Goal: Task Accomplishment & Management: Use online tool/utility

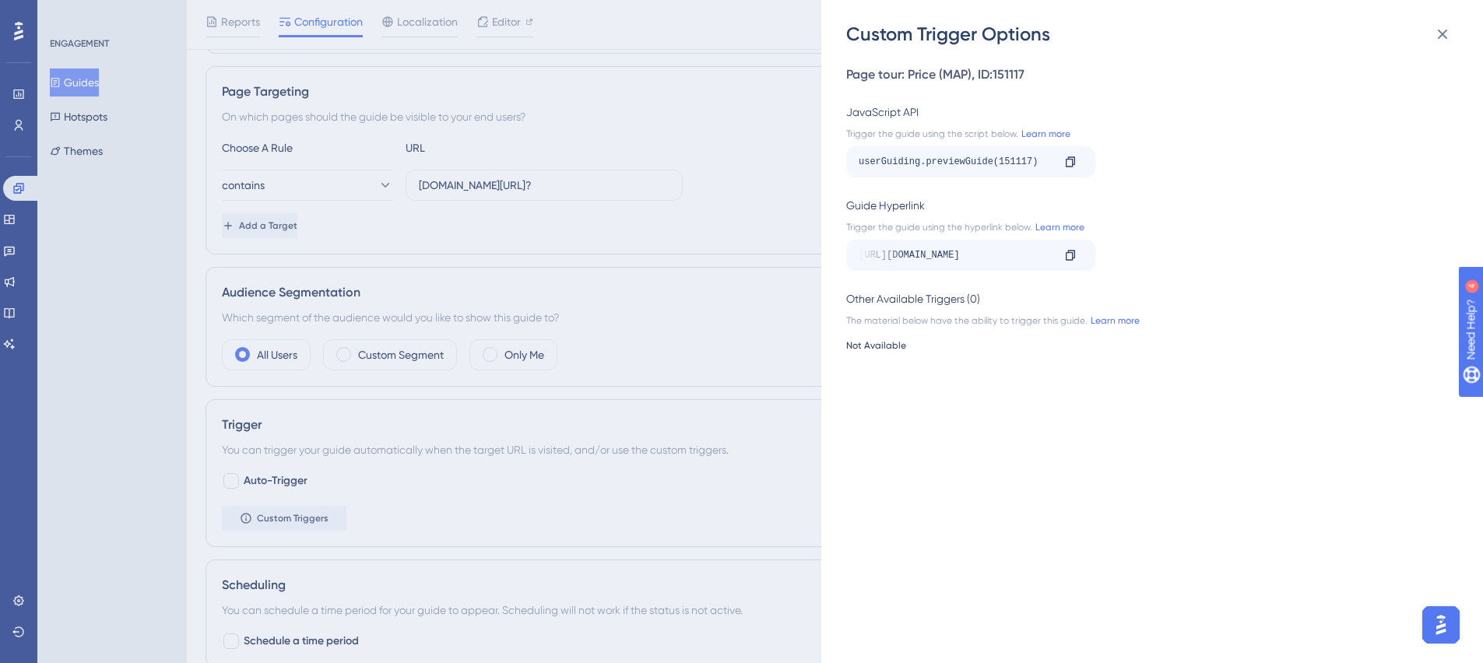
scroll to position [0, 205]
click at [93, 82] on div "Custom Trigger Options Page tour: Price (MAP) , ID: 151117 JavaScript API Trigg…" at bounding box center [741, 331] width 1483 height 663
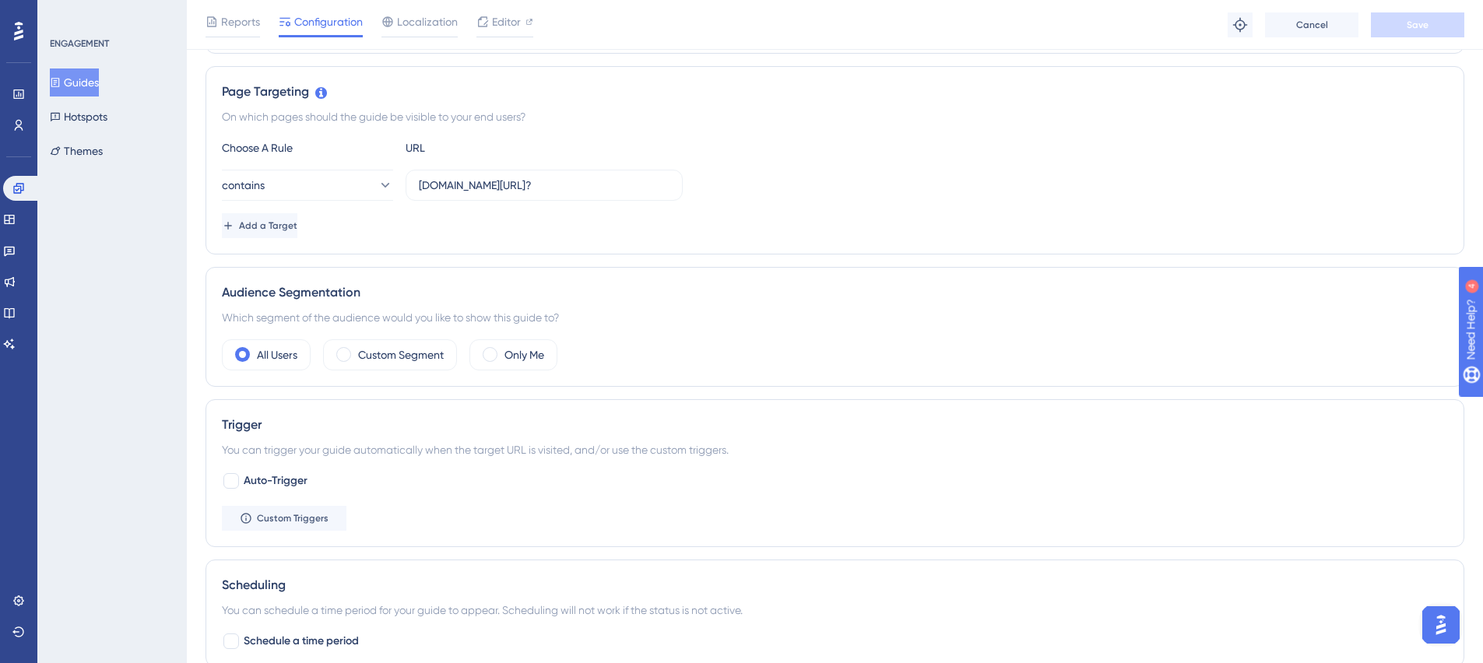
click at [82, 85] on button "Guides" at bounding box center [74, 83] width 49 height 28
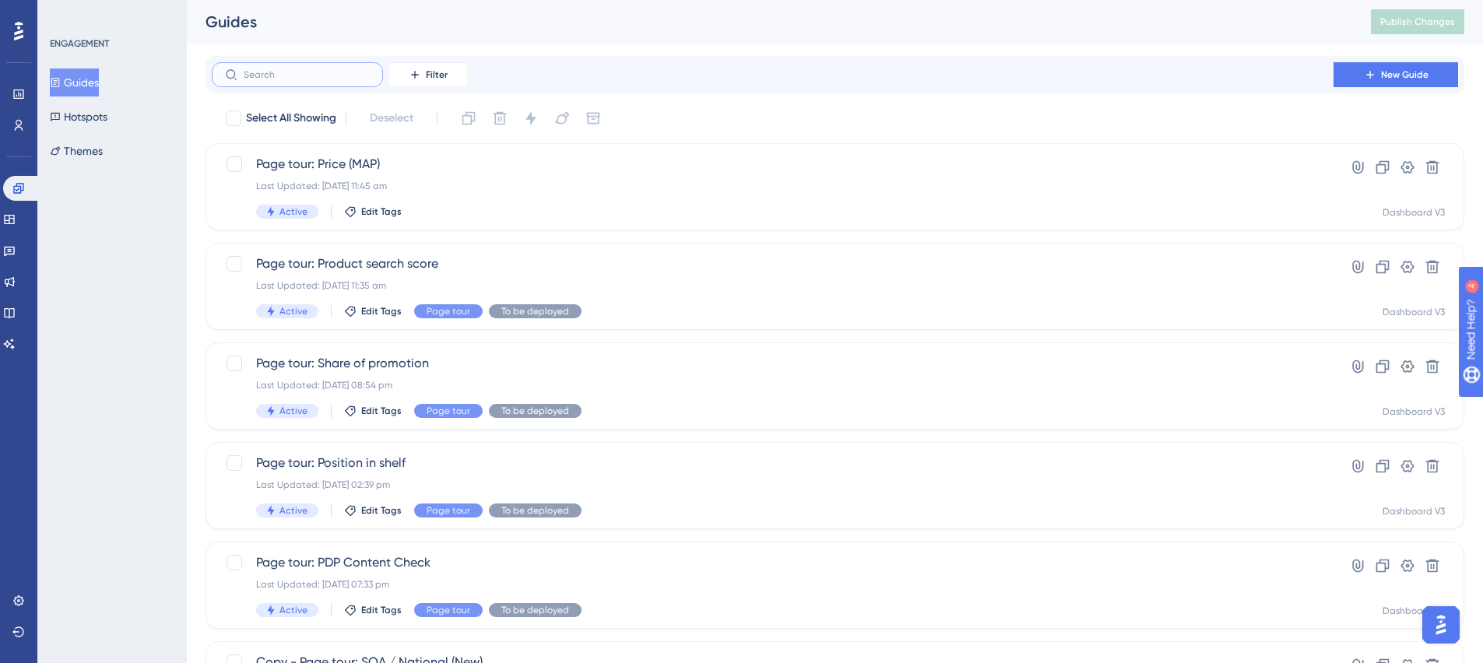
click at [317, 77] on input "text" at bounding box center [307, 74] width 126 height 11
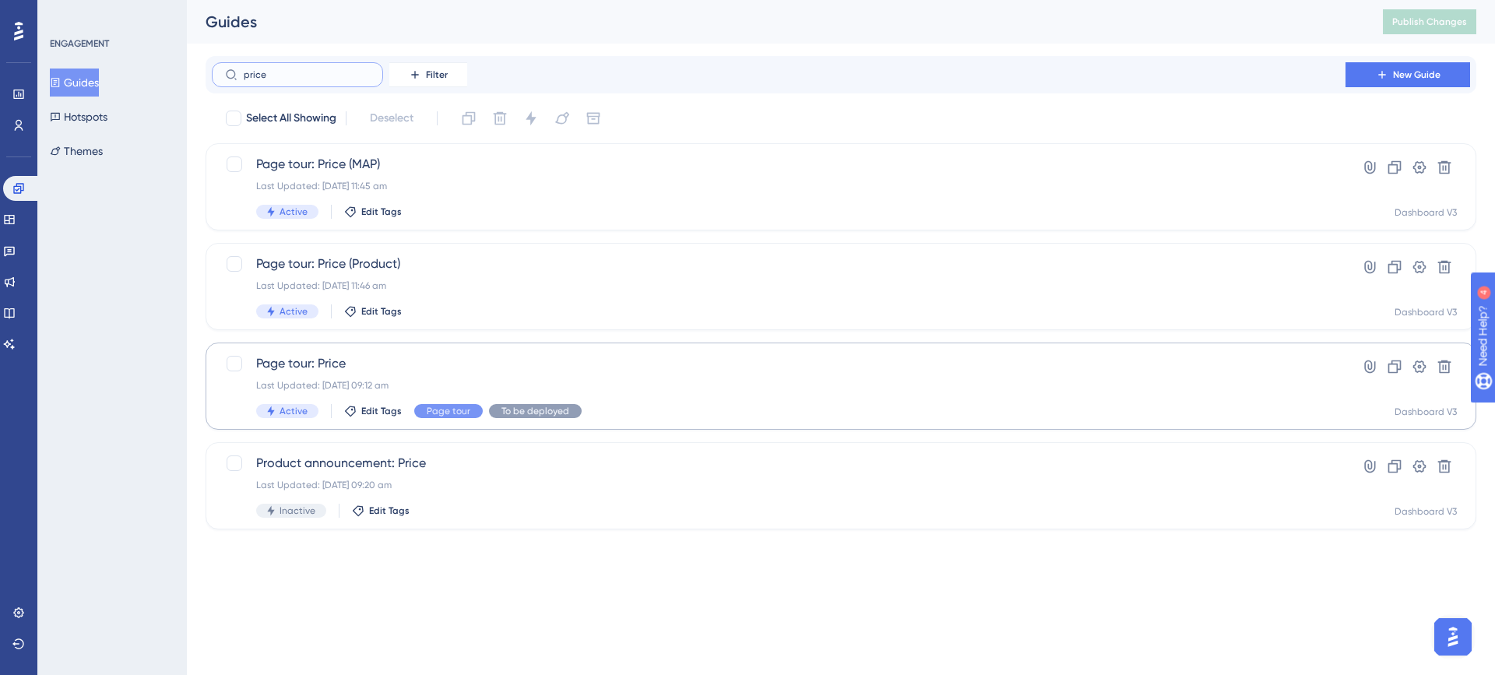
type input "price"
click at [340, 359] on span "Page tour: Price" at bounding box center [778, 363] width 1045 height 19
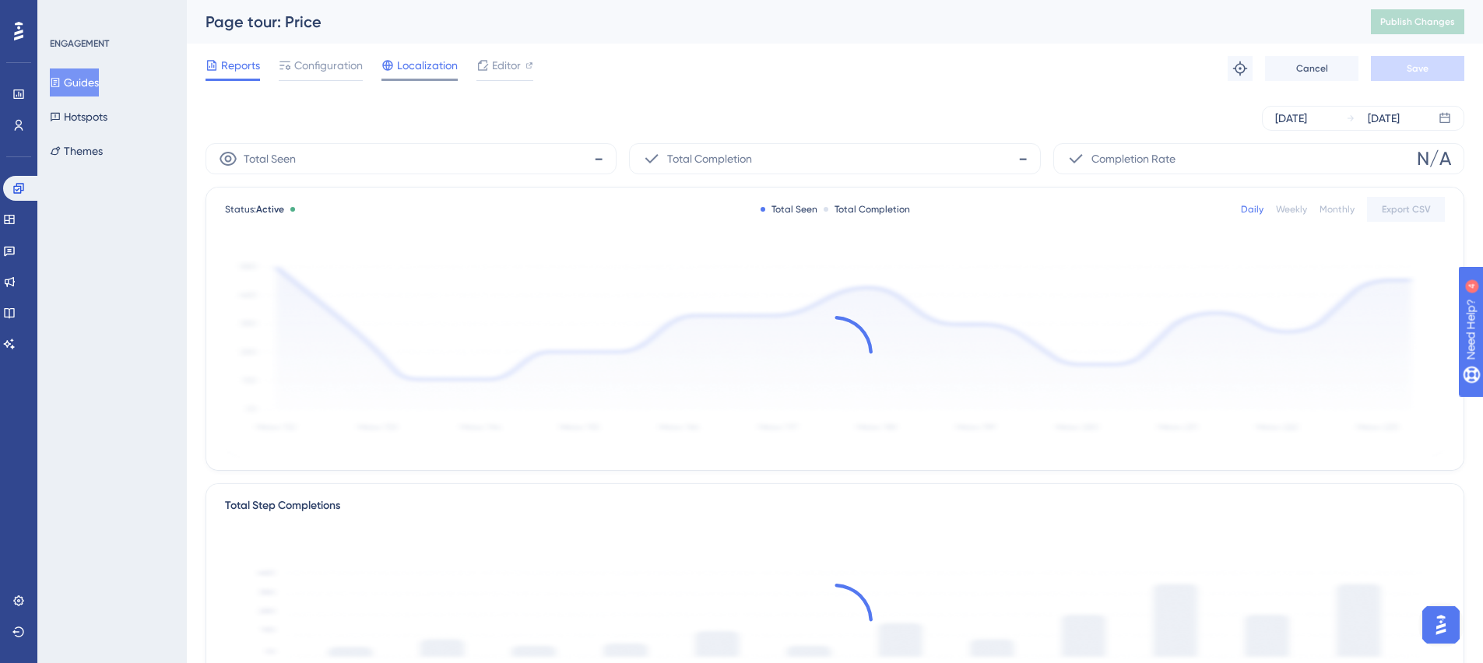
click at [424, 68] on span "Localization" at bounding box center [427, 65] width 61 height 19
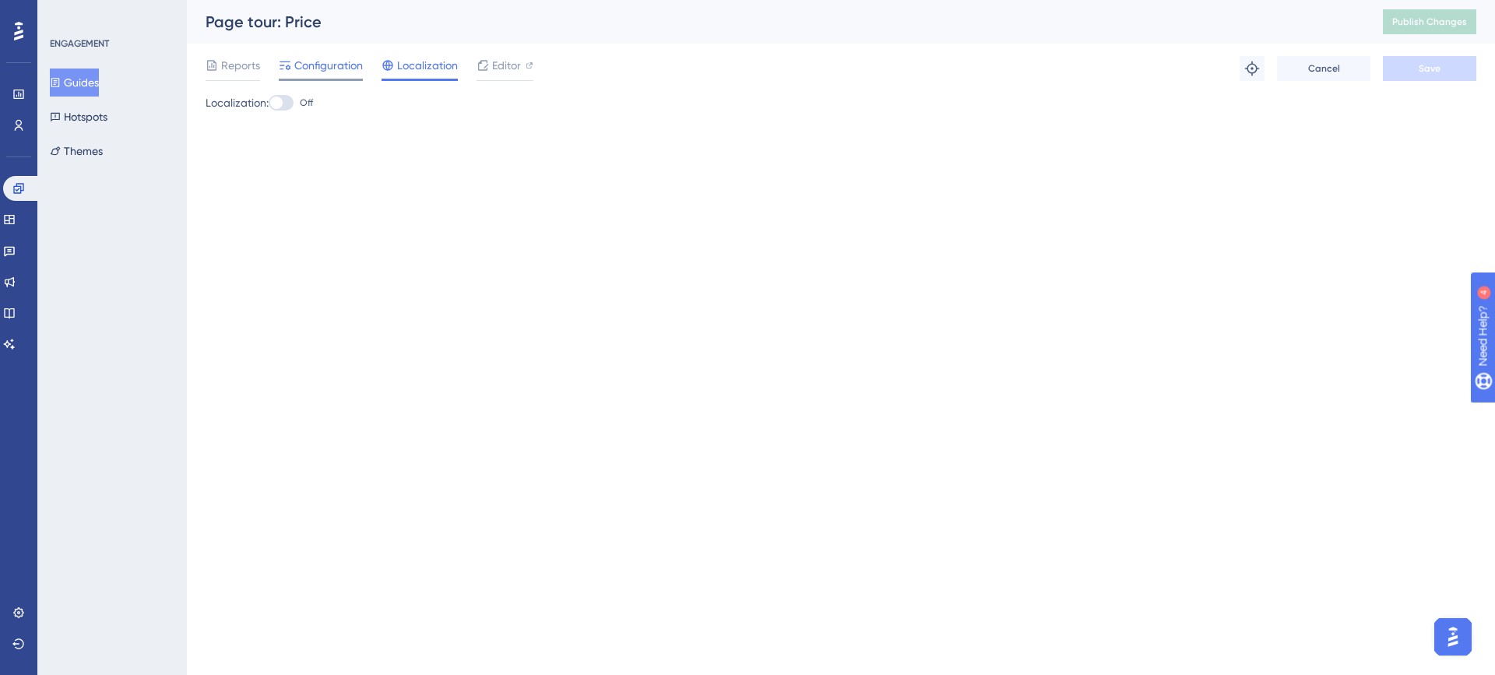
click at [316, 65] on span "Configuration" at bounding box center [328, 65] width 69 height 19
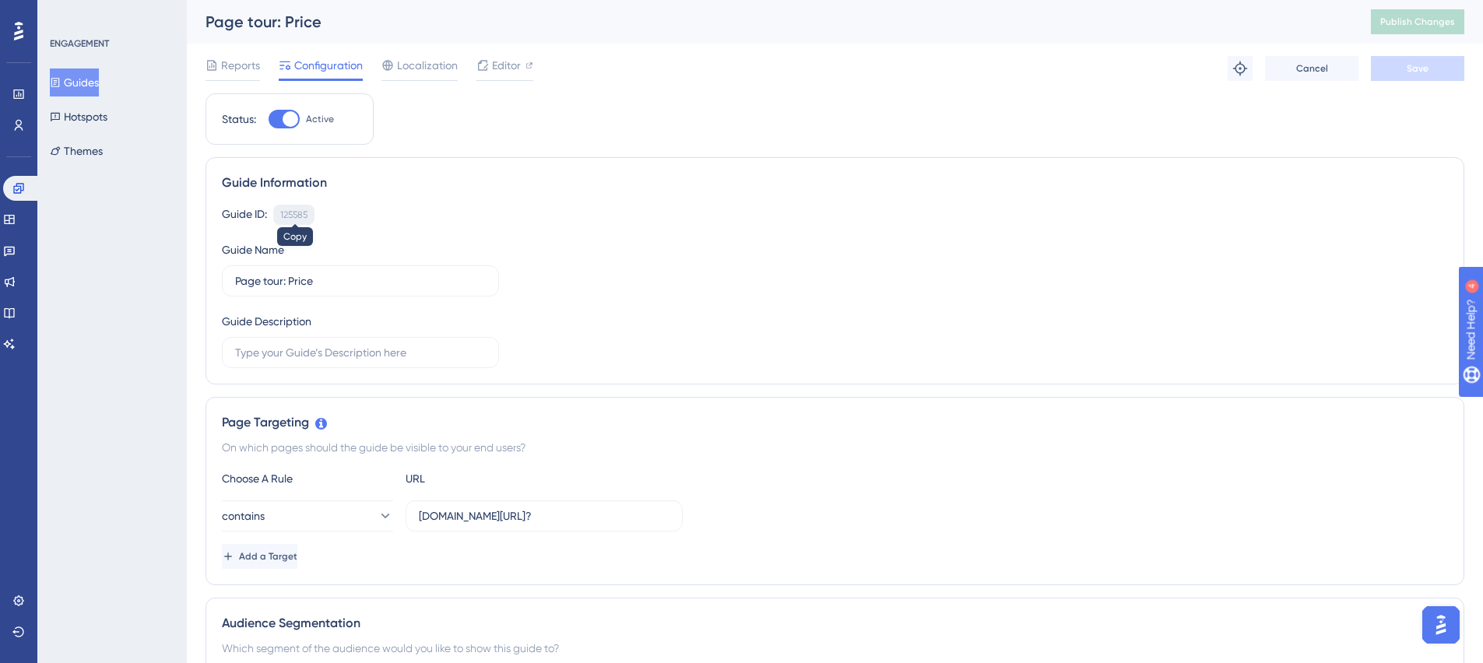
click at [294, 212] on div "125585" at bounding box center [293, 215] width 27 height 12
click at [74, 81] on button "Guides" at bounding box center [74, 83] width 49 height 28
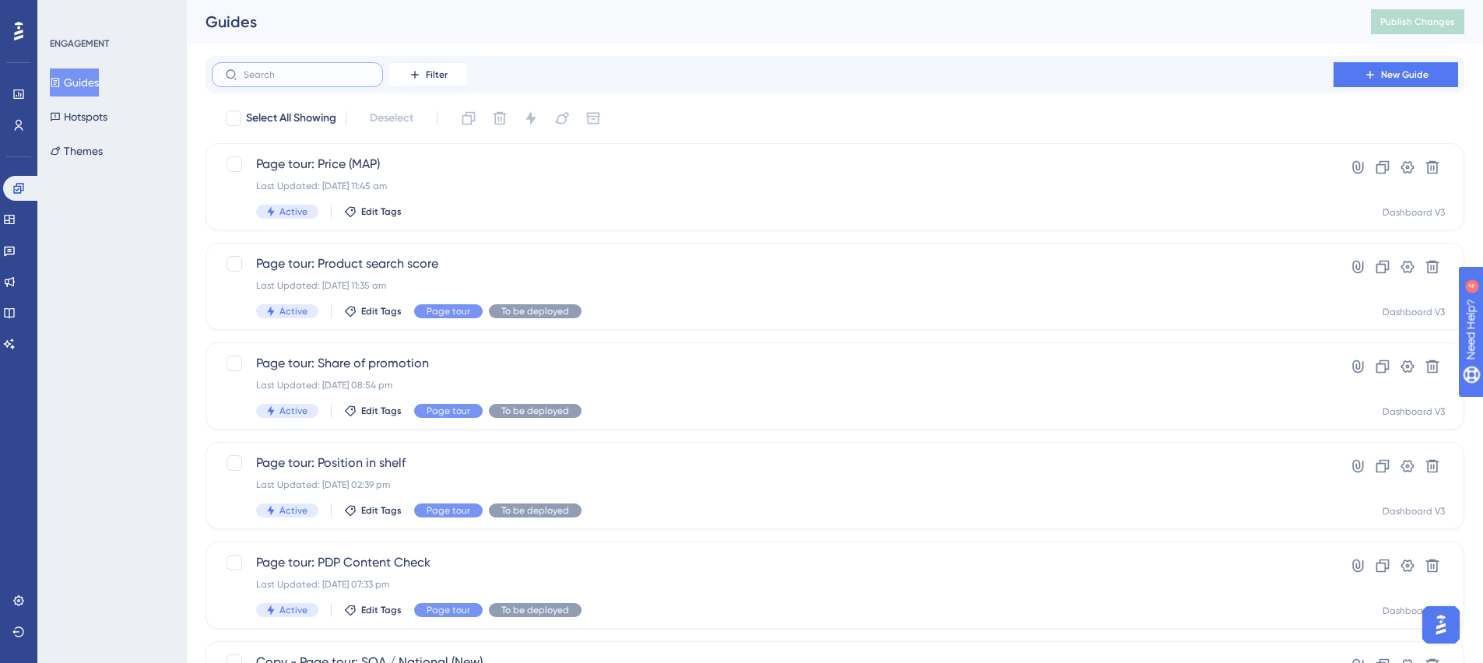
click at [326, 71] on input "text" at bounding box center [307, 74] width 126 height 11
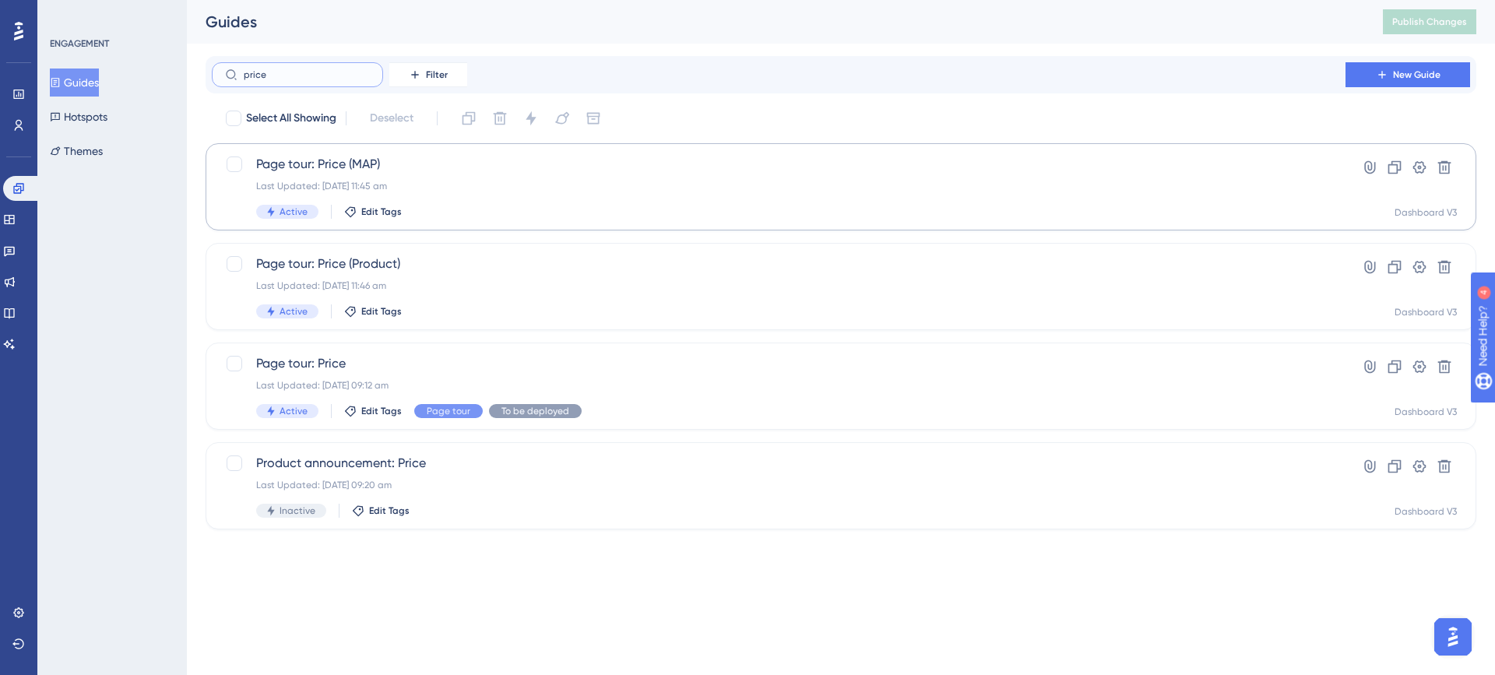
type input "price"
click at [409, 163] on span "Page tour: Price (MAP)" at bounding box center [778, 164] width 1045 height 19
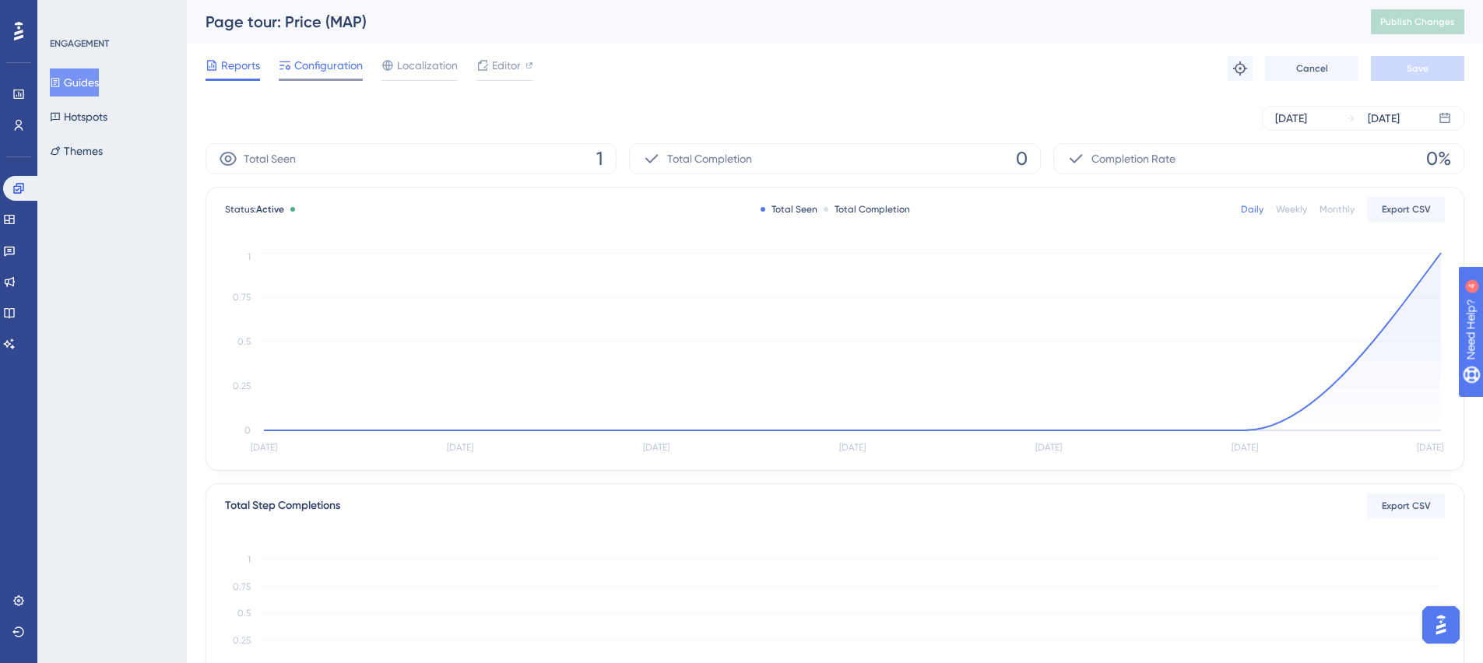
click at [342, 65] on span "Configuration" at bounding box center [328, 65] width 69 height 19
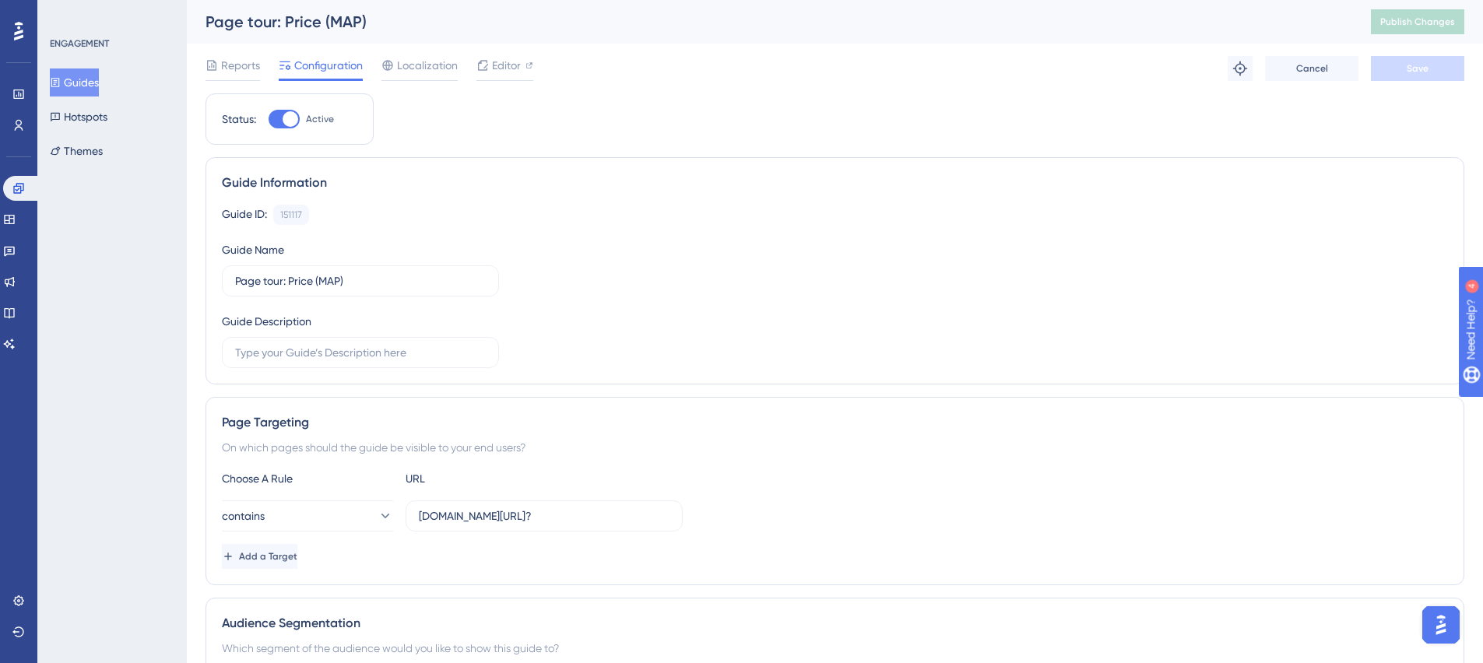
scroll to position [191, 0]
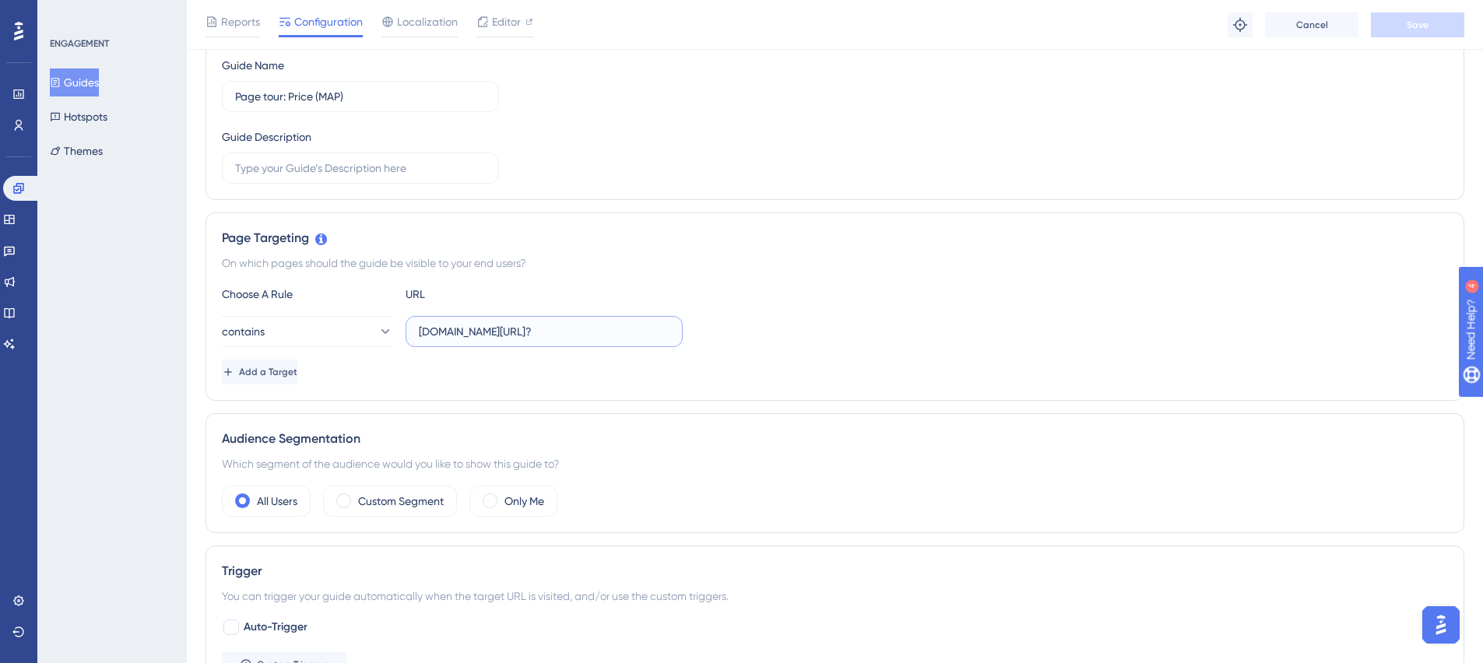
click at [569, 333] on input "[DOMAIN_NAME][URL]?" at bounding box center [544, 331] width 251 height 17
click at [578, 332] on input "[DOMAIN_NAME][URL]?" at bounding box center [544, 331] width 251 height 17
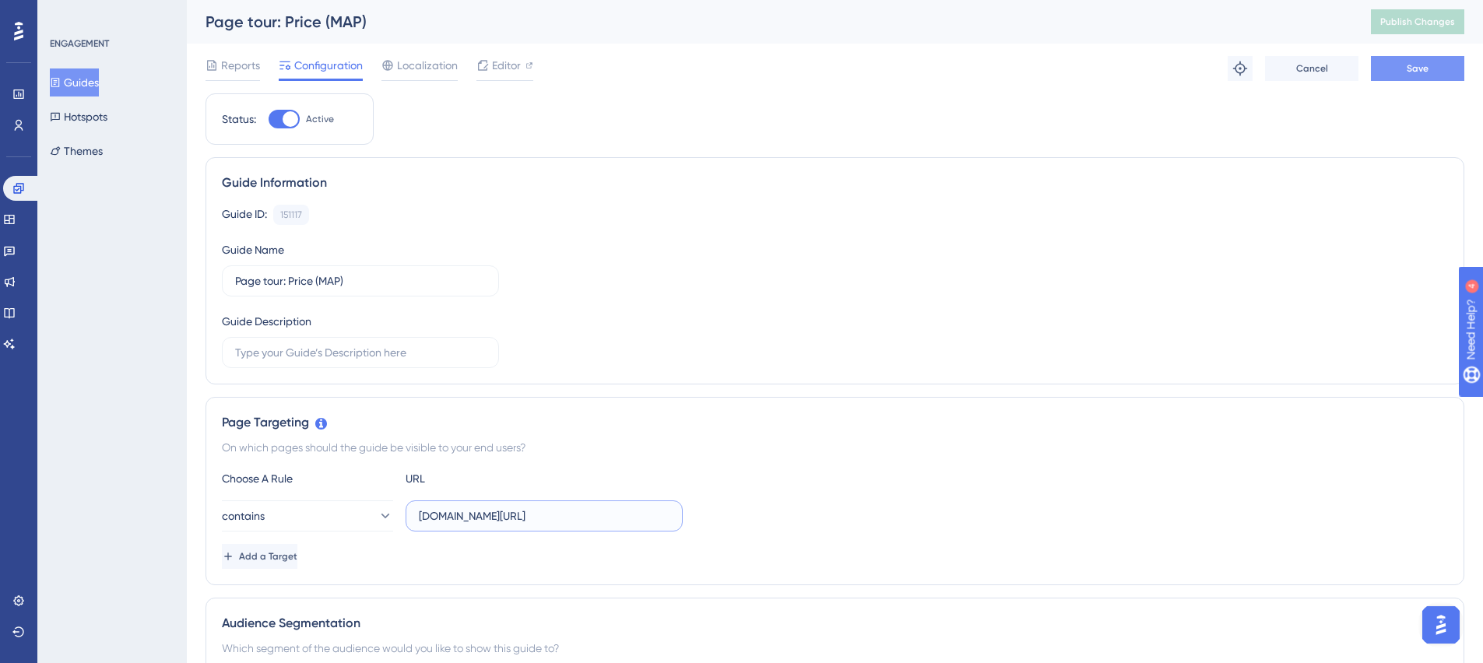
type input "[DOMAIN_NAME][URL]"
click at [1415, 70] on span "Save" at bounding box center [1418, 68] width 22 height 12
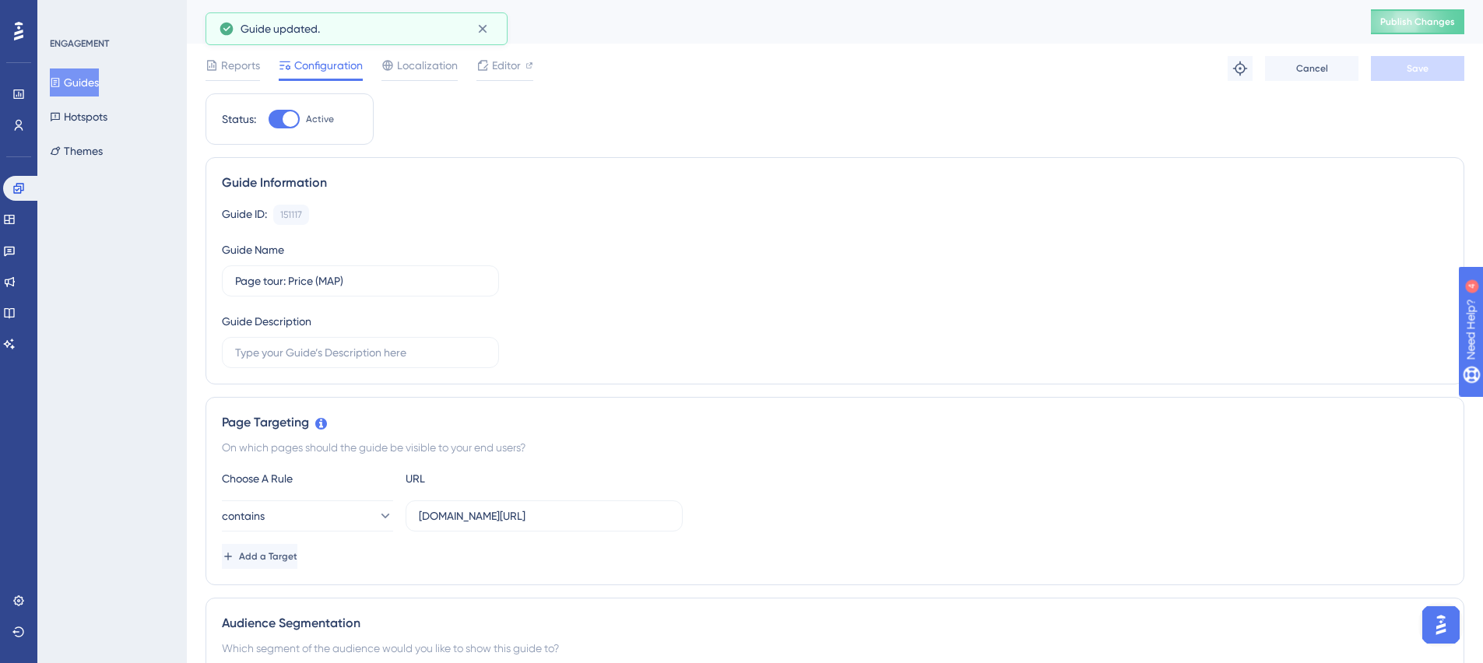
click at [87, 73] on button "Guides" at bounding box center [74, 83] width 49 height 28
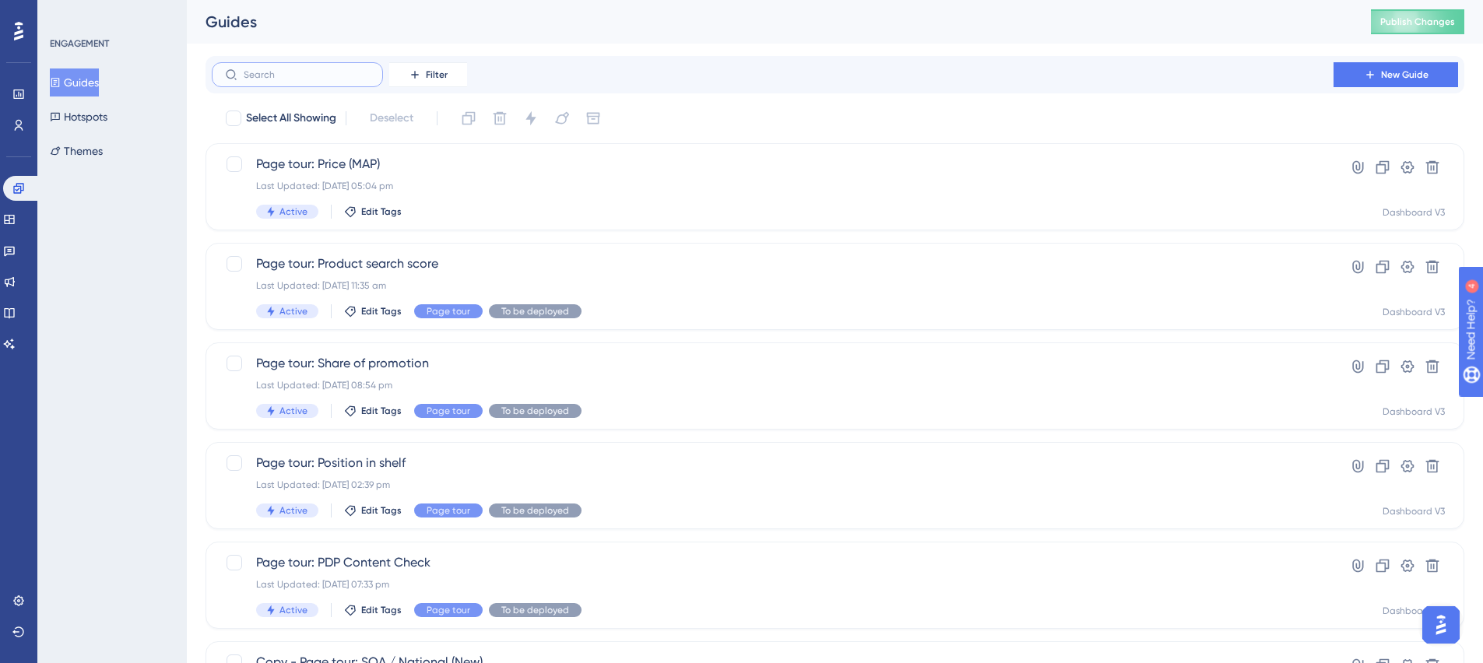
click at [301, 76] on input "text" at bounding box center [307, 74] width 126 height 11
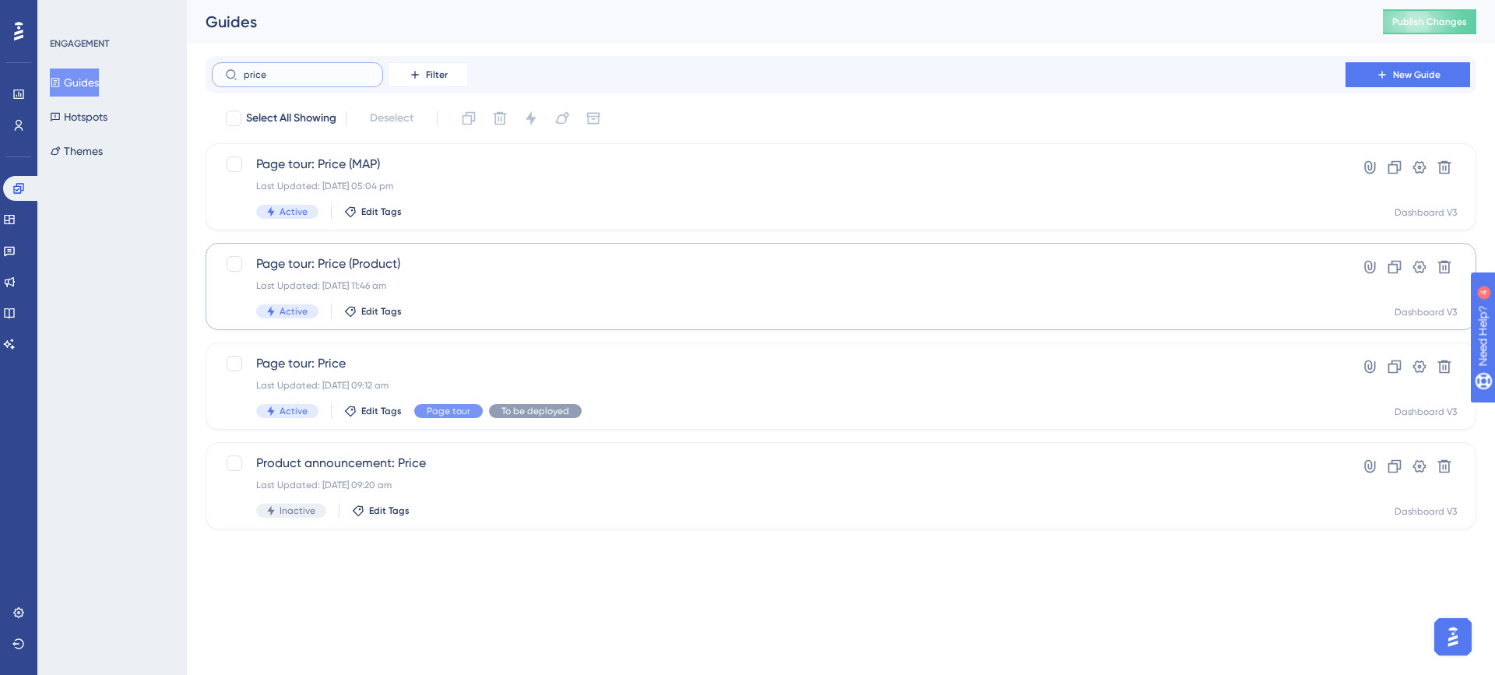
type input "price"
click at [470, 253] on div "Page tour: Price (Product) Last Updated: [DATE] 11:46 am Active Edit Tags Hyper…" at bounding box center [841, 286] width 1271 height 87
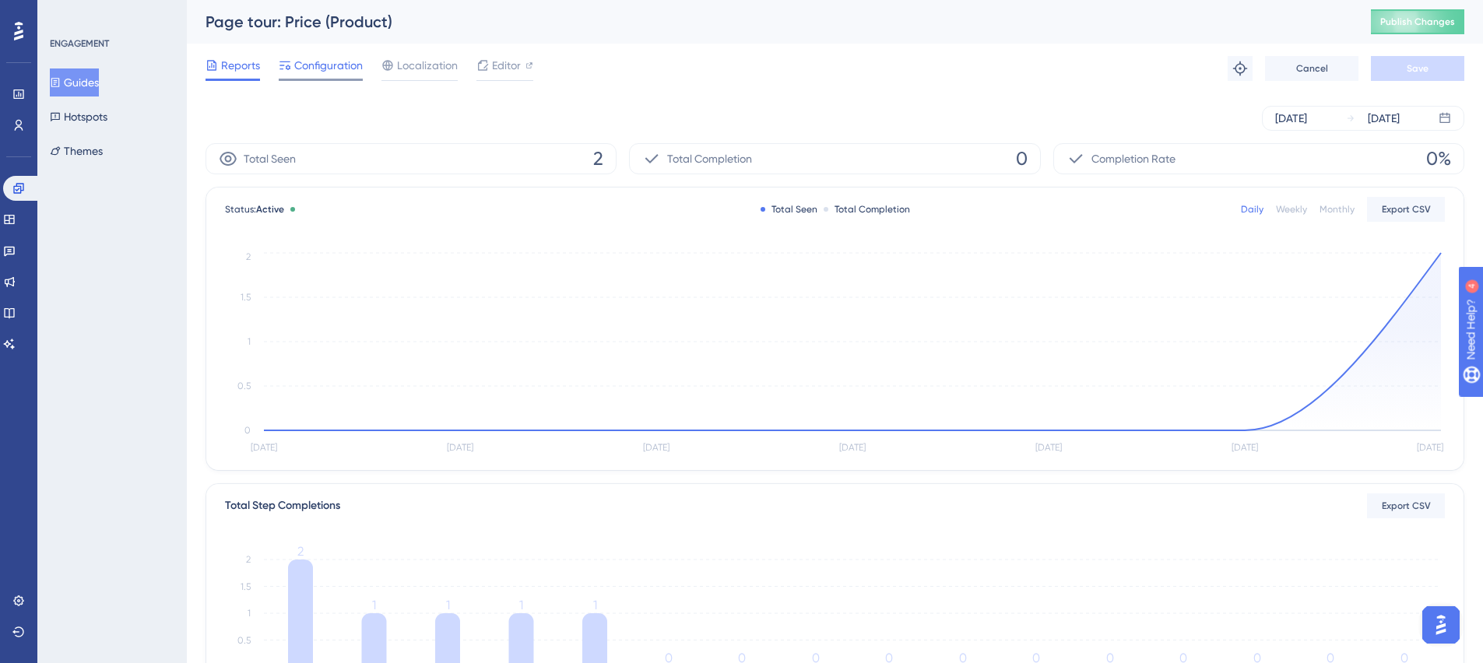
click at [345, 71] on span "Configuration" at bounding box center [328, 65] width 69 height 19
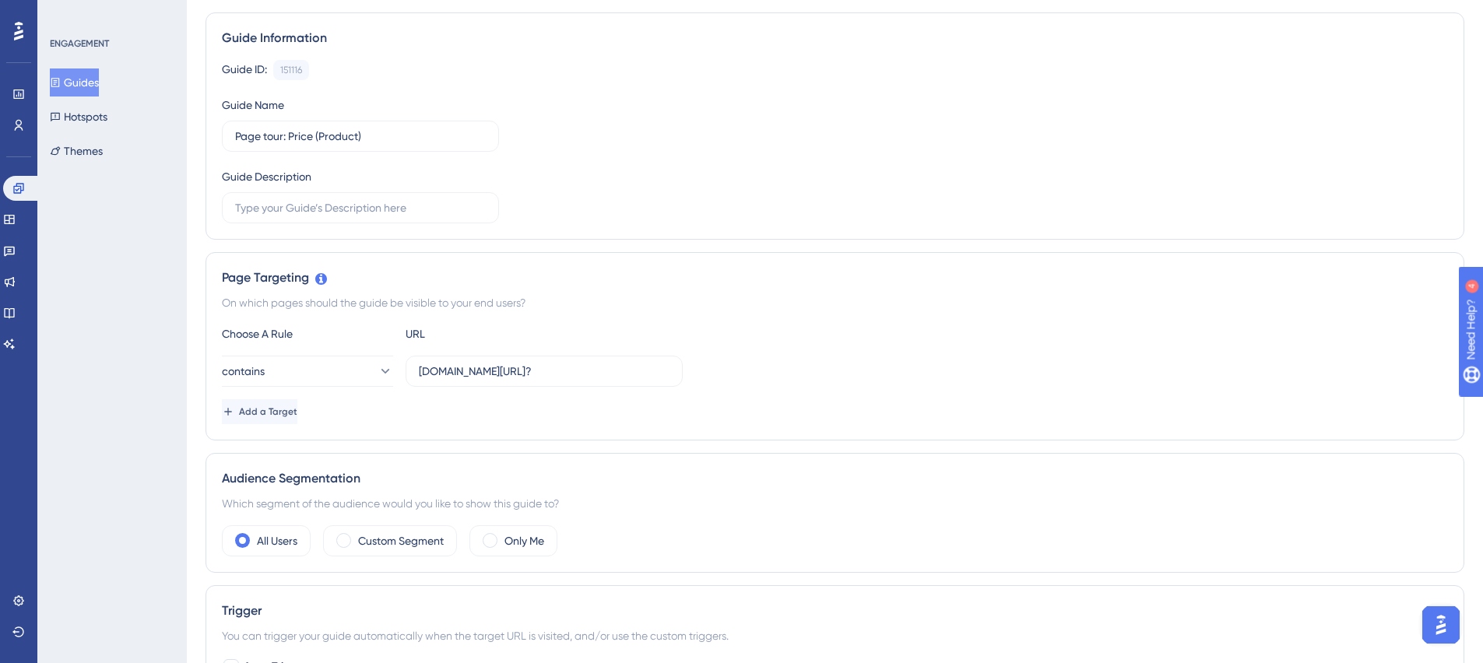
scroll to position [225, 0]
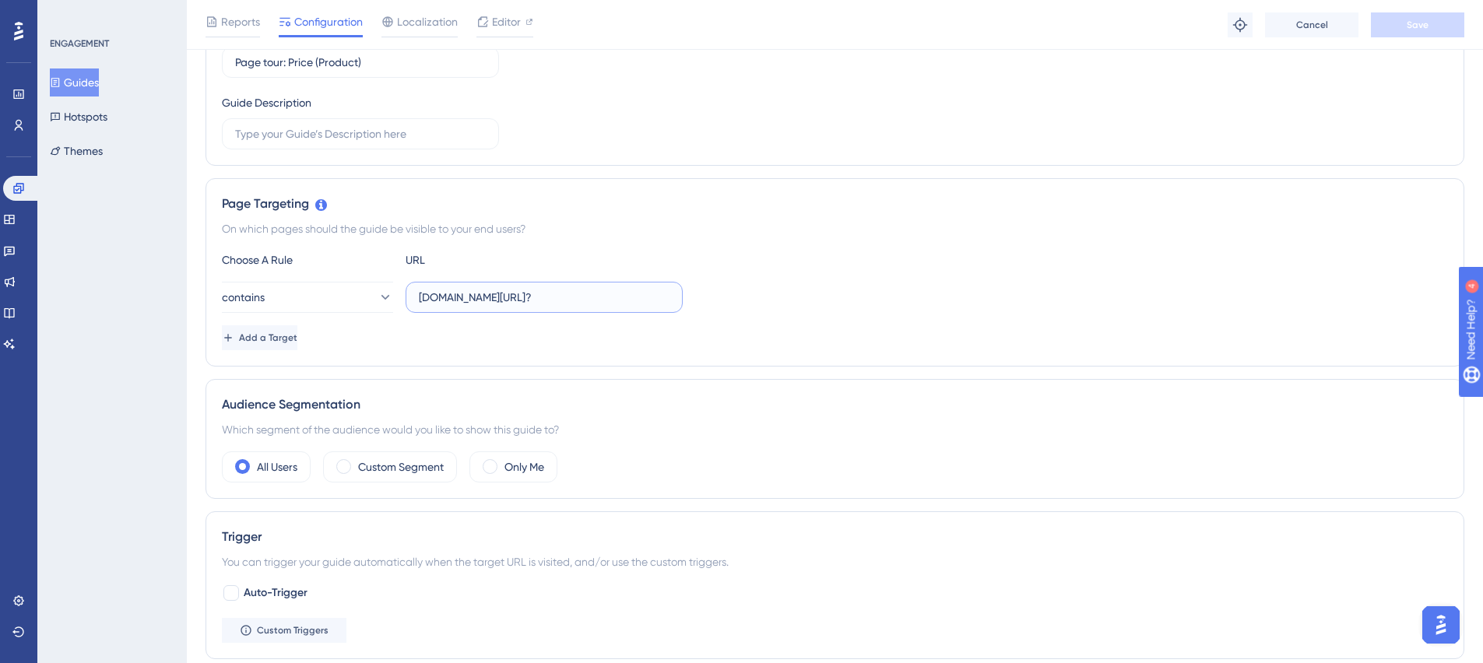
click at [597, 296] on input "[DOMAIN_NAME][URL]?" at bounding box center [544, 297] width 251 height 17
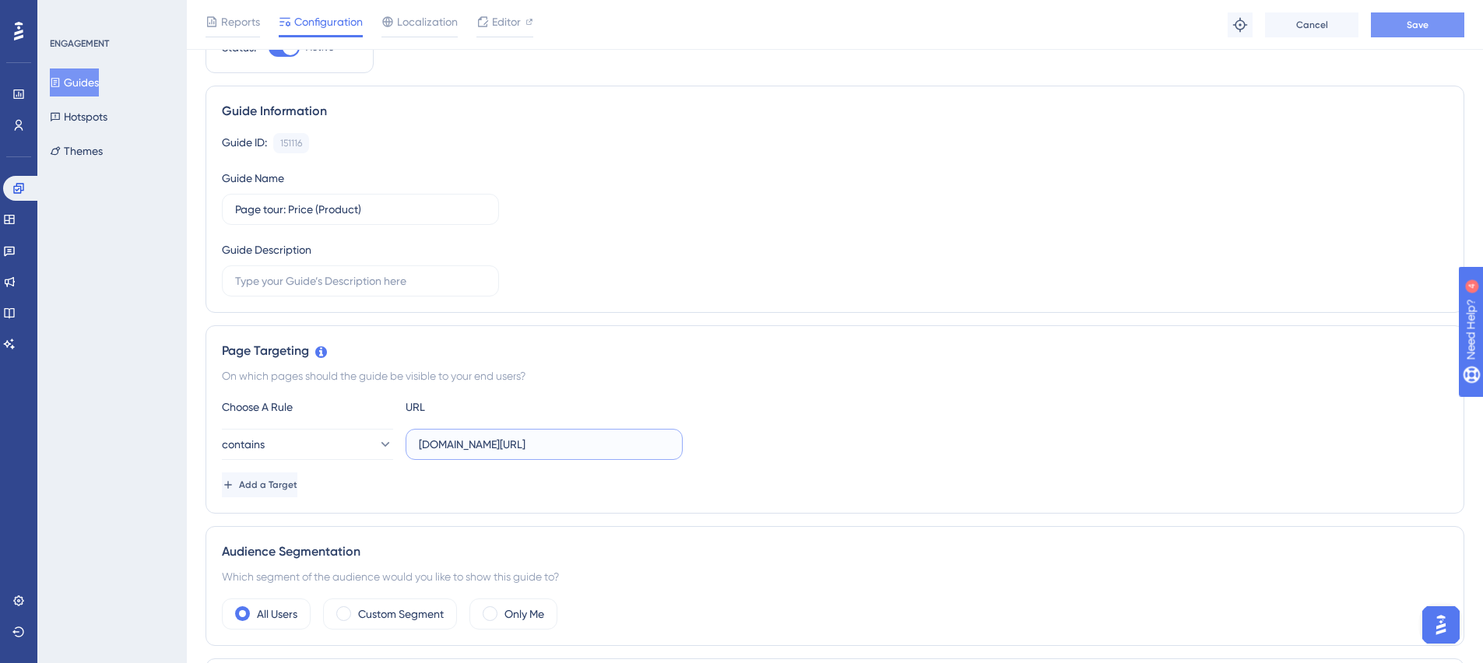
type input "[DOMAIN_NAME][URL]"
click at [1401, 26] on button "Save" at bounding box center [1417, 24] width 93 height 25
click at [73, 85] on button "Guides" at bounding box center [74, 83] width 49 height 28
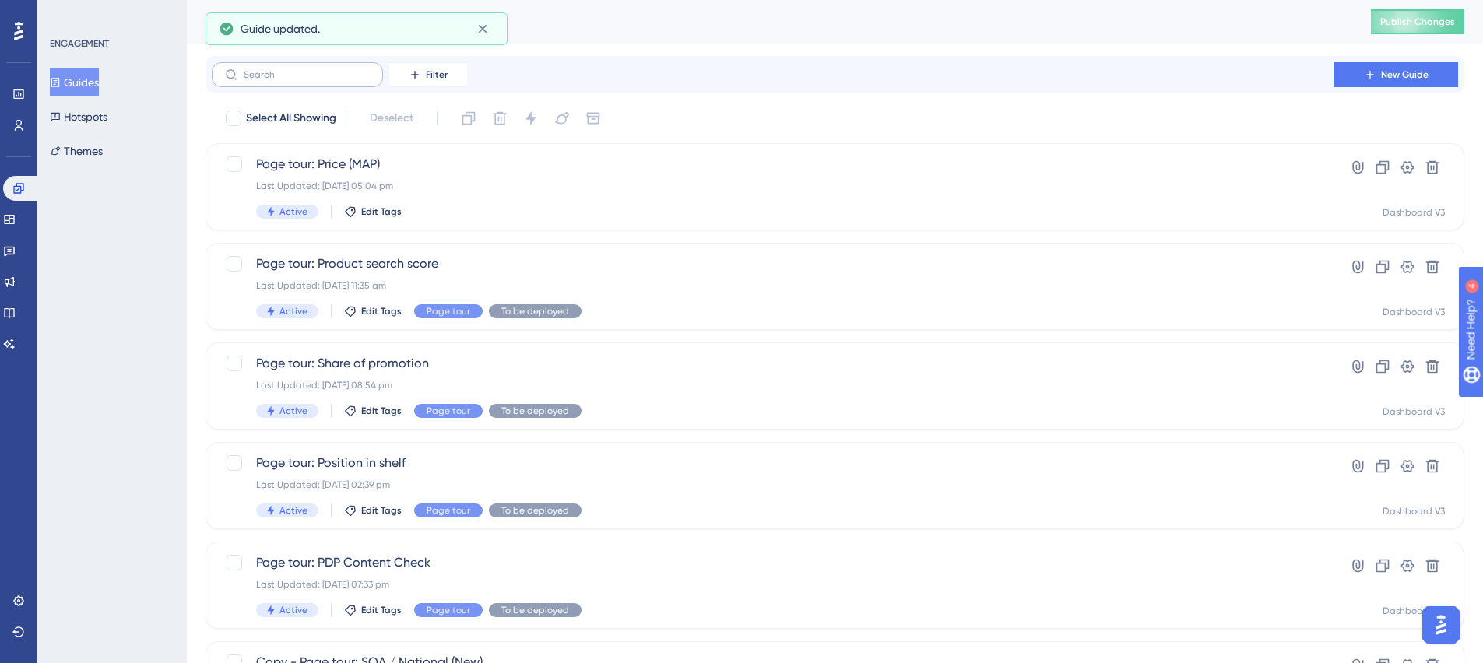
click at [259, 83] on label at bounding box center [297, 74] width 171 height 25
click at [259, 80] on input "text" at bounding box center [307, 74] width 126 height 11
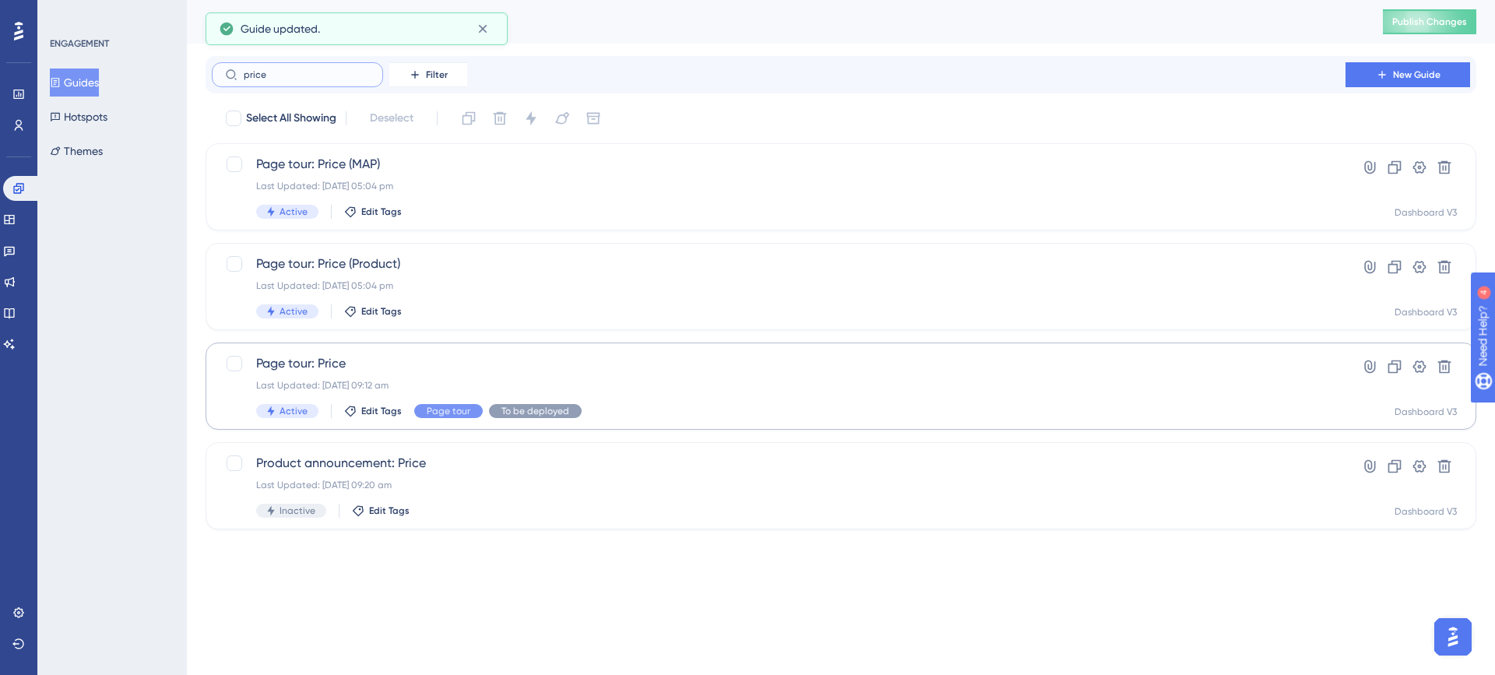
type input "price"
click at [416, 367] on span "Page tour: Price" at bounding box center [778, 363] width 1045 height 19
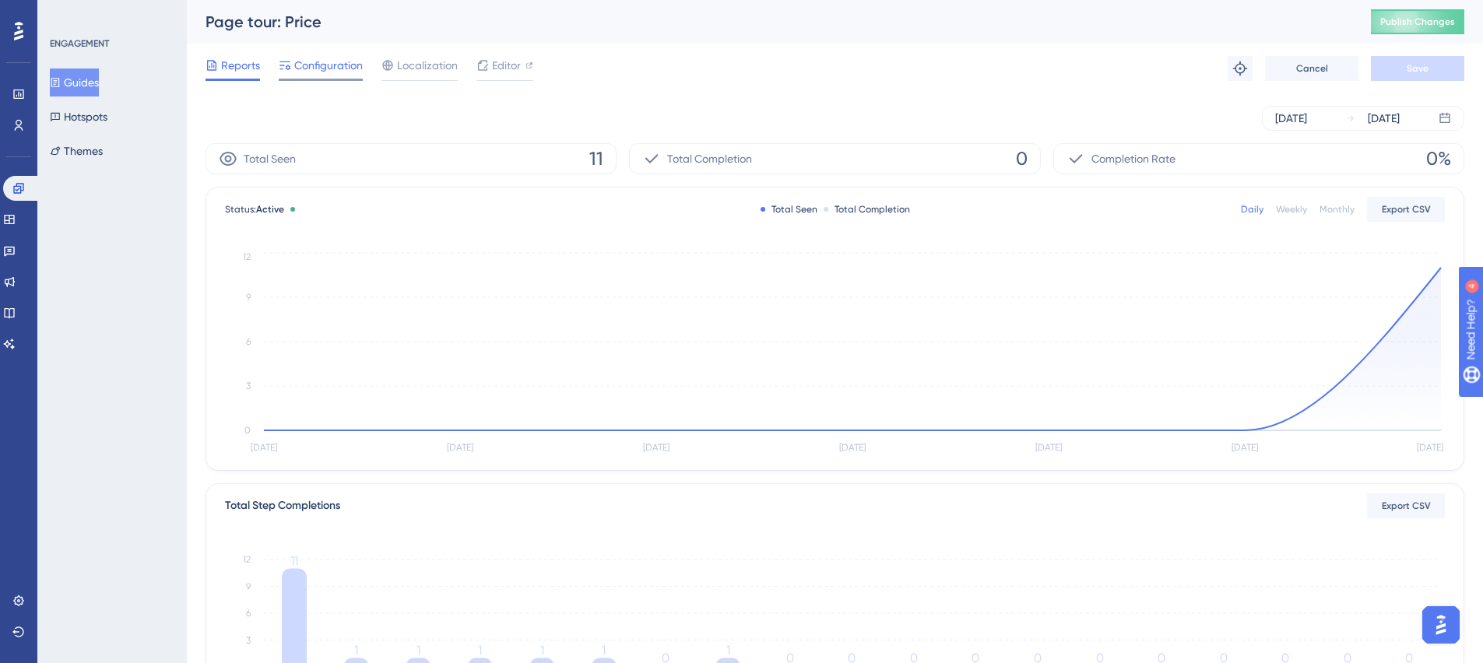
click at [339, 68] on span "Configuration" at bounding box center [328, 65] width 69 height 19
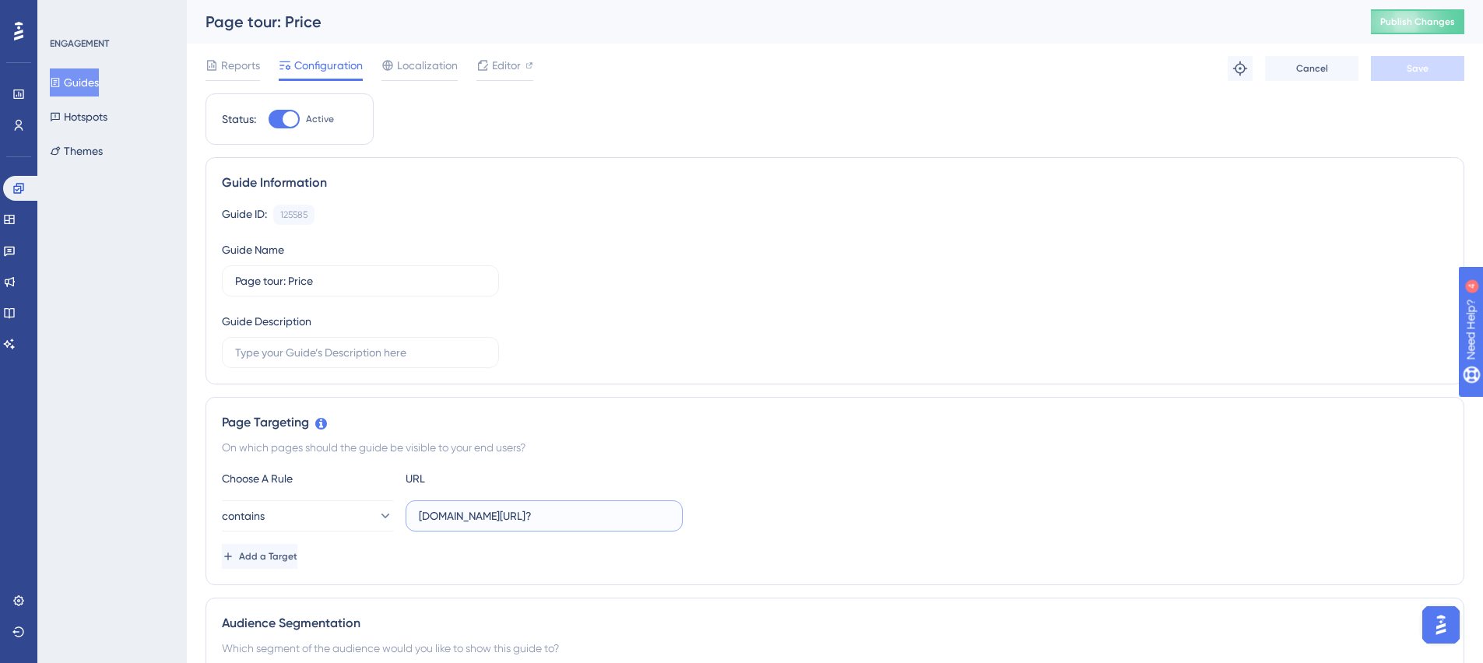
click at [565, 511] on input "[DOMAIN_NAME][URL]?" at bounding box center [544, 516] width 251 height 17
type input "[DOMAIN_NAME][URL]"
click at [1409, 74] on span "Save" at bounding box center [1418, 68] width 22 height 12
click at [1414, 16] on span "Publish Changes" at bounding box center [1418, 22] width 75 height 12
